Goal: Book appointment/travel/reservation

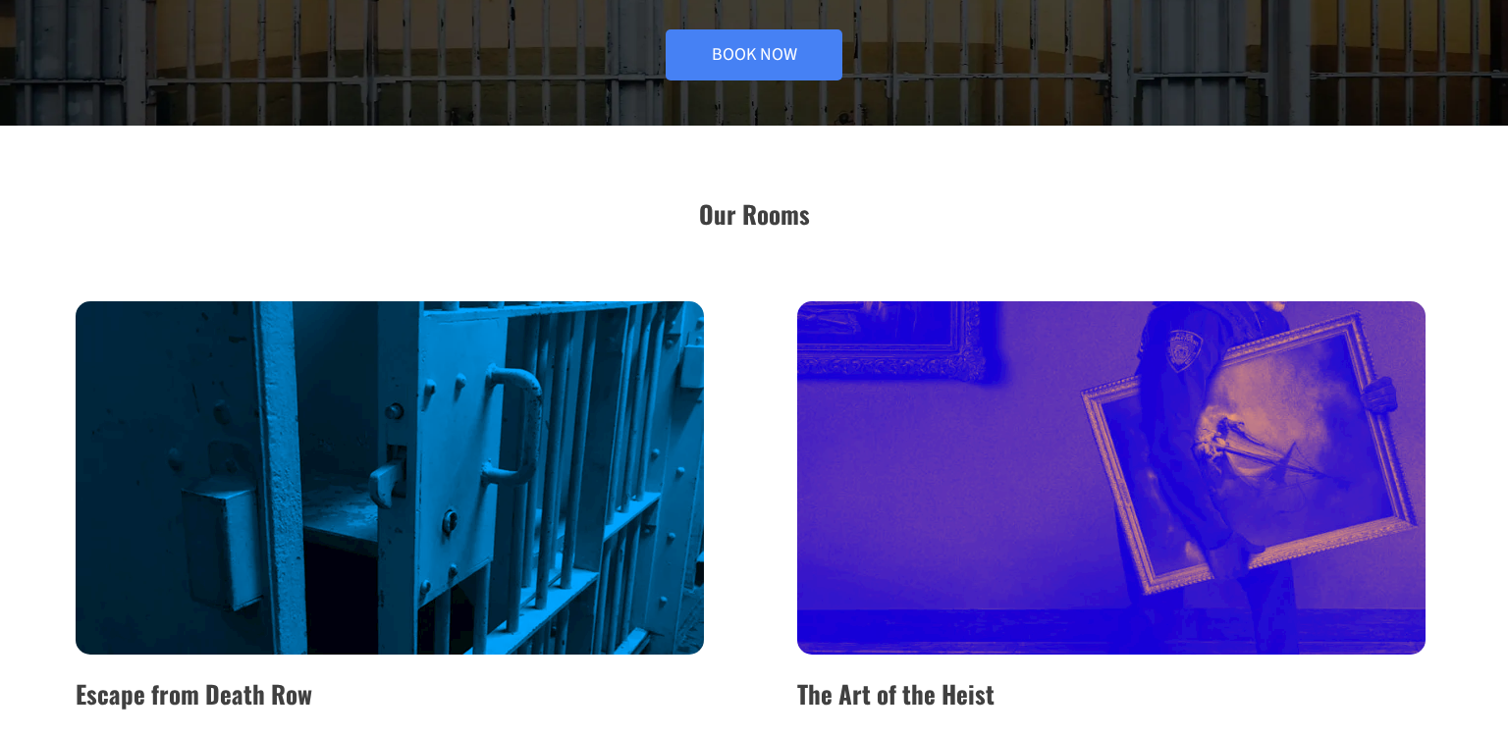
scroll to position [274, 0]
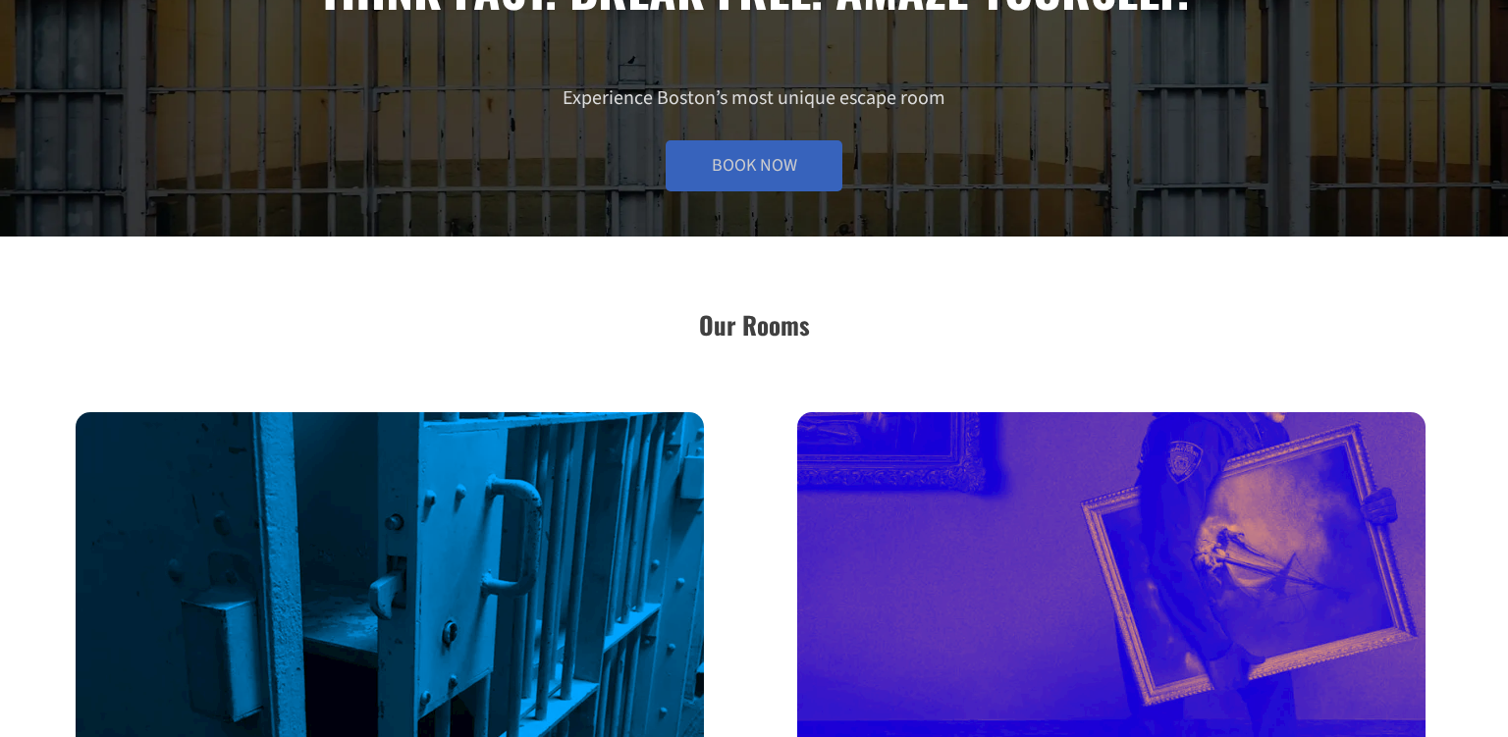
click at [744, 171] on link "Book Now" at bounding box center [754, 165] width 177 height 51
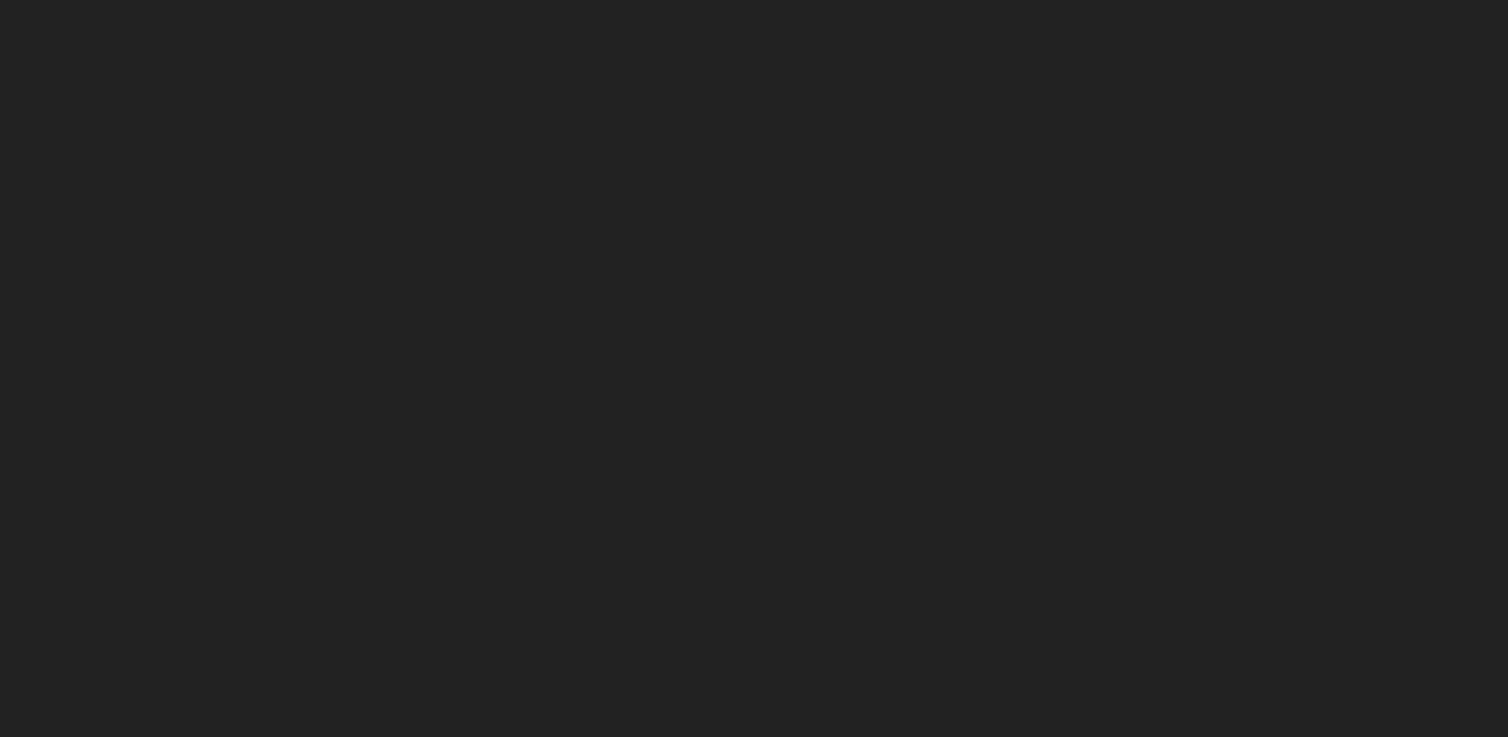
scroll to position [345, 0]
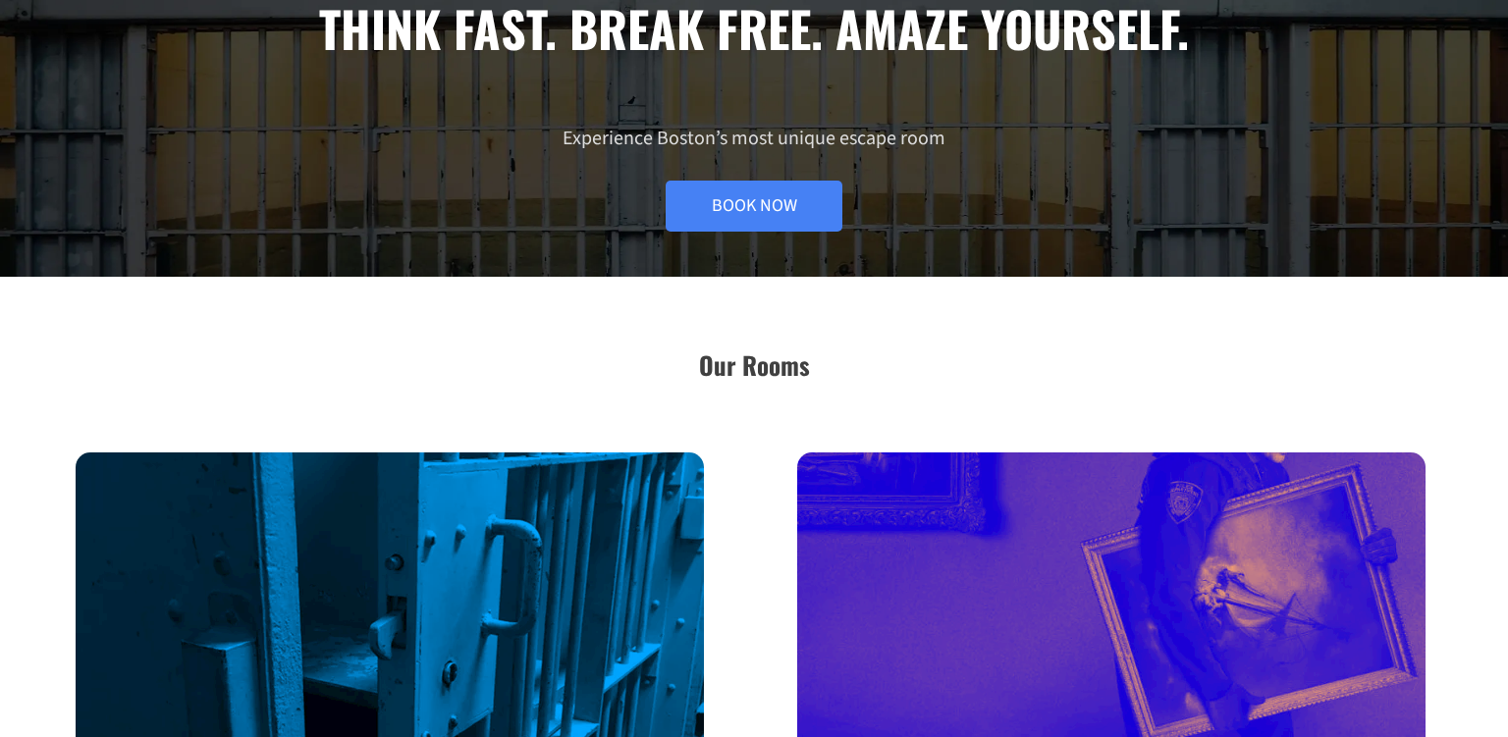
scroll to position [233, 0]
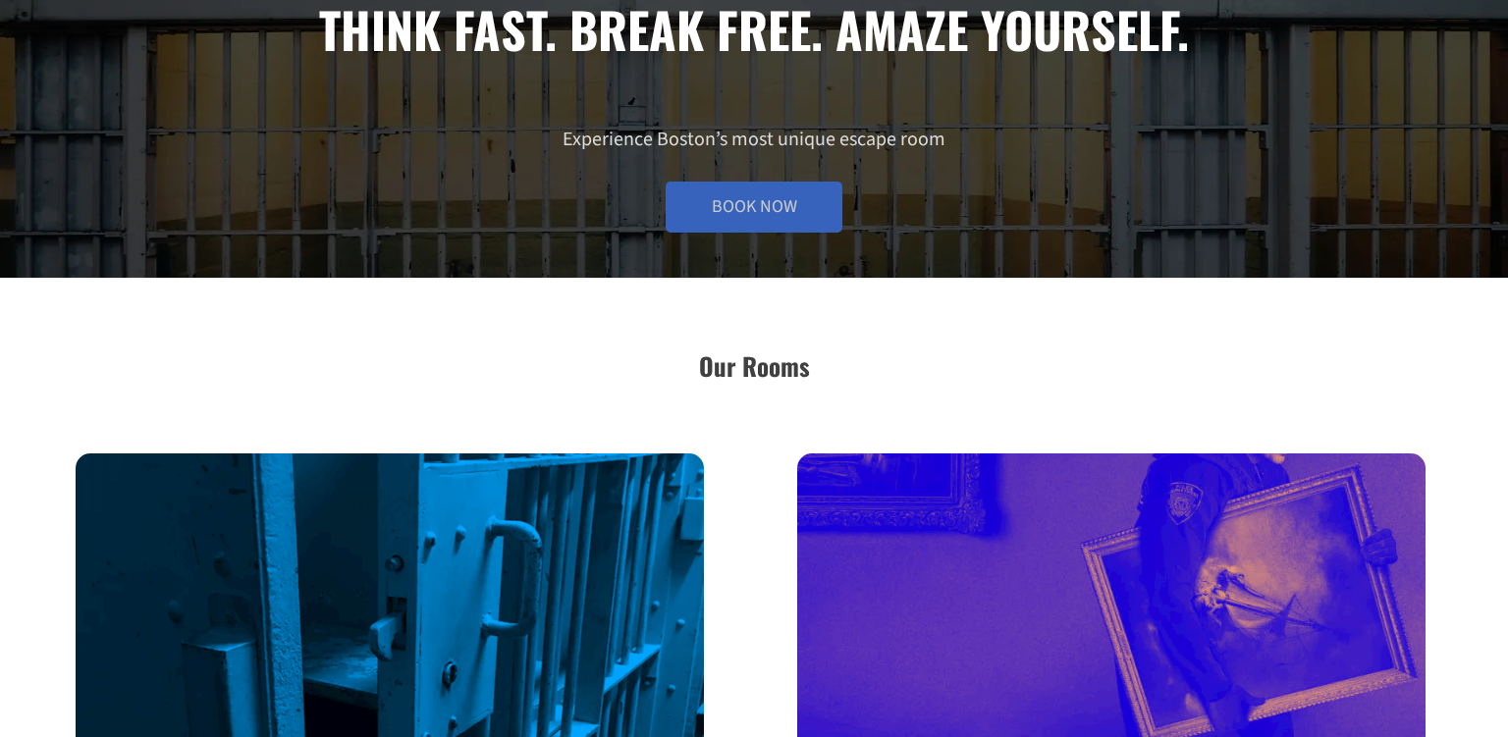
click at [737, 203] on link "Book Now" at bounding box center [754, 207] width 177 height 51
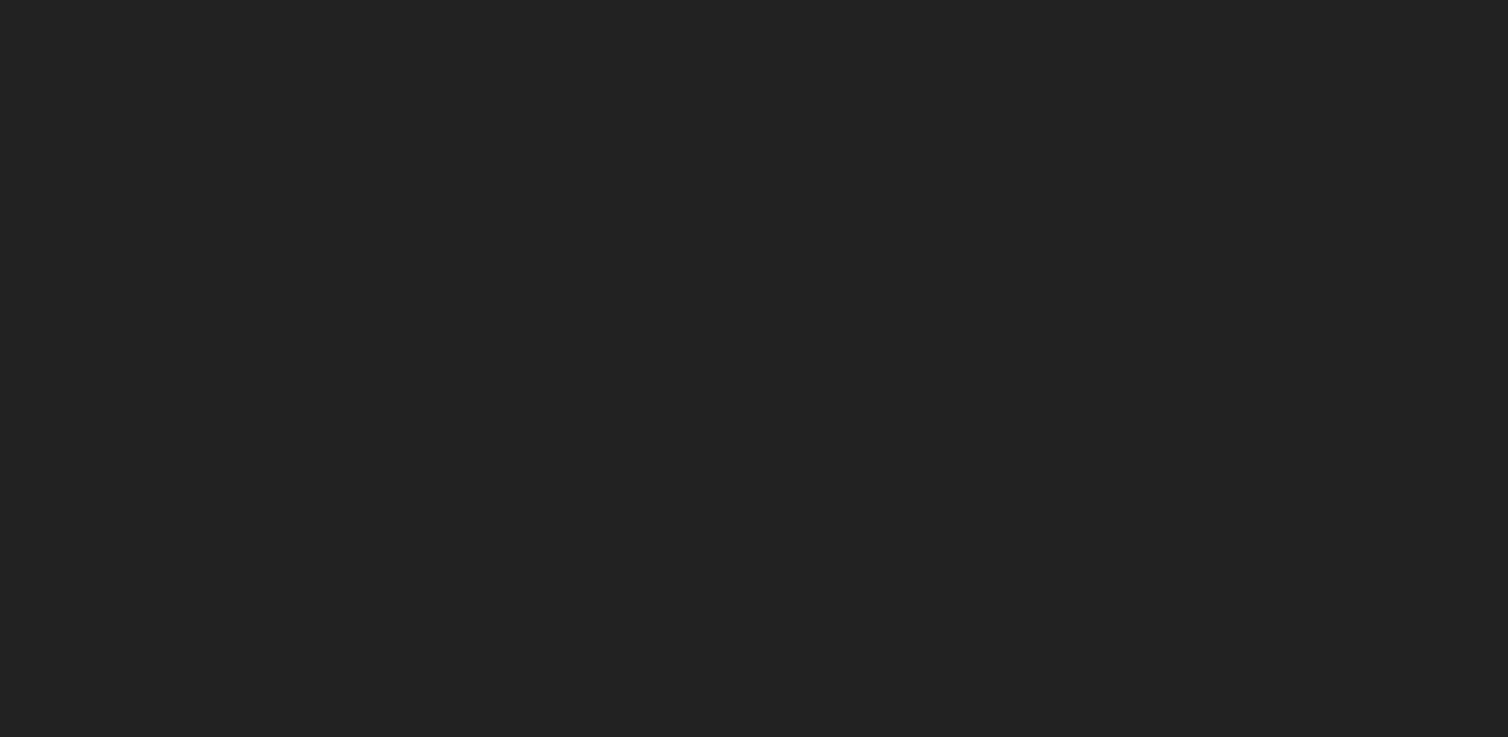
scroll to position [424, 0]
